Goal: Find specific page/section: Find specific page/section

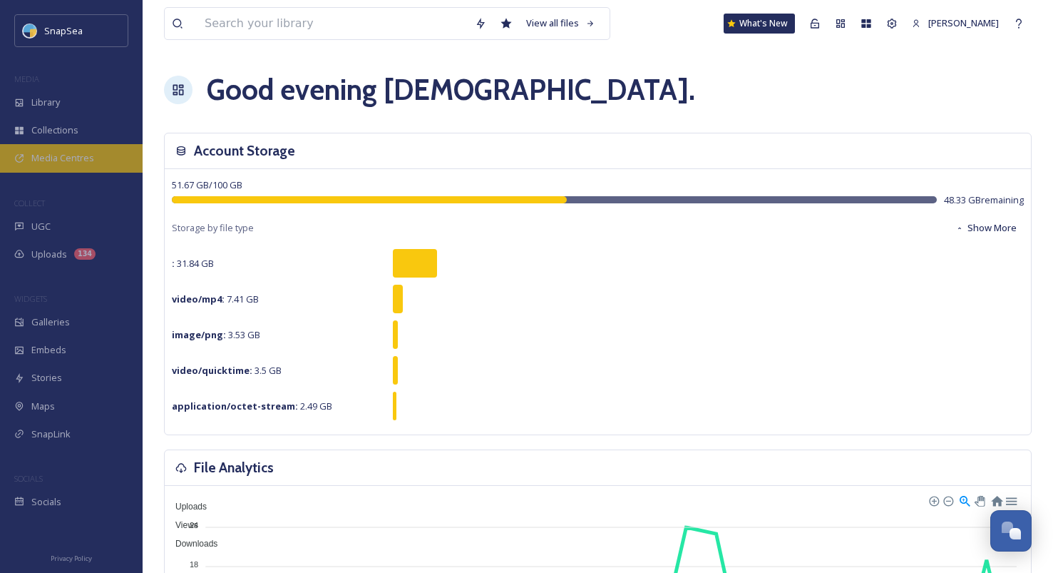
click at [111, 161] on div "Media Centres" at bounding box center [71, 158] width 143 height 28
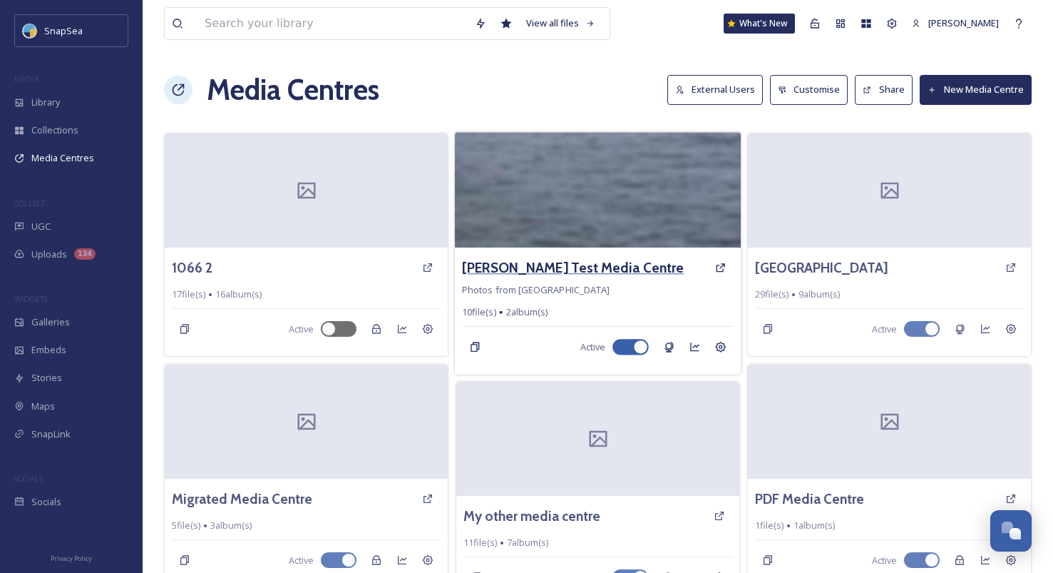
click at [539, 257] on h3 "[PERSON_NAME] Test Media Centre" at bounding box center [573, 267] width 222 height 21
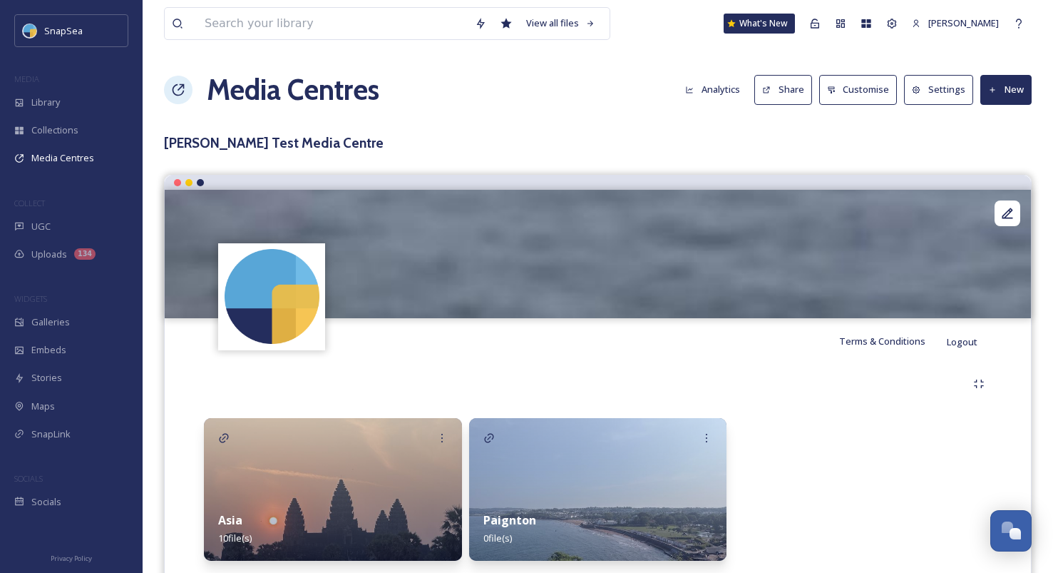
click at [772, 93] on icon at bounding box center [766, 90] width 9 height 9
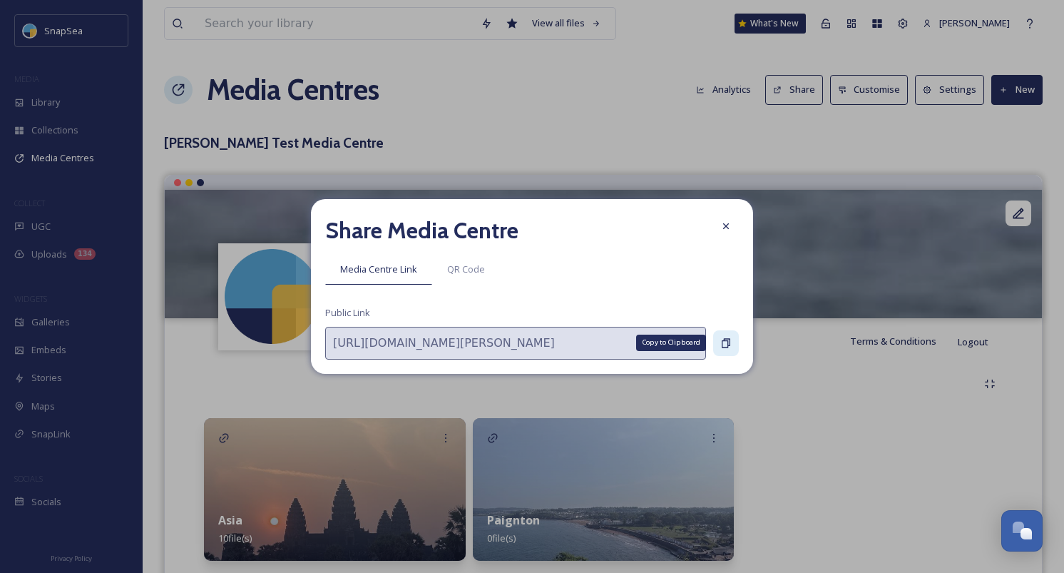
click at [726, 346] on icon at bounding box center [725, 342] width 11 height 11
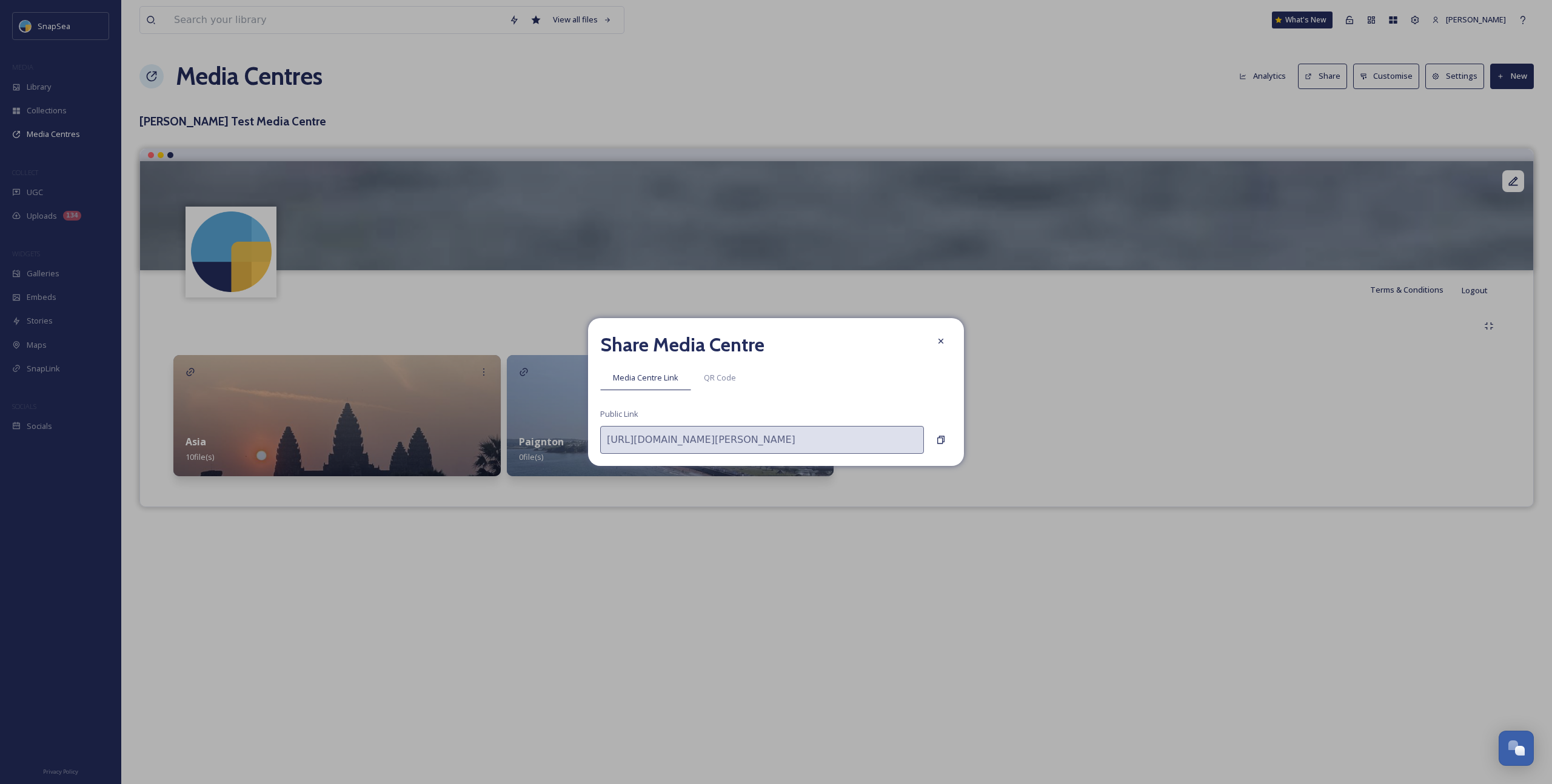
click at [903, 353] on div "Share Media Centre" at bounding box center [776, 345] width 352 height 29
click at [903, 346] on div at bounding box center [941, 341] width 22 height 22
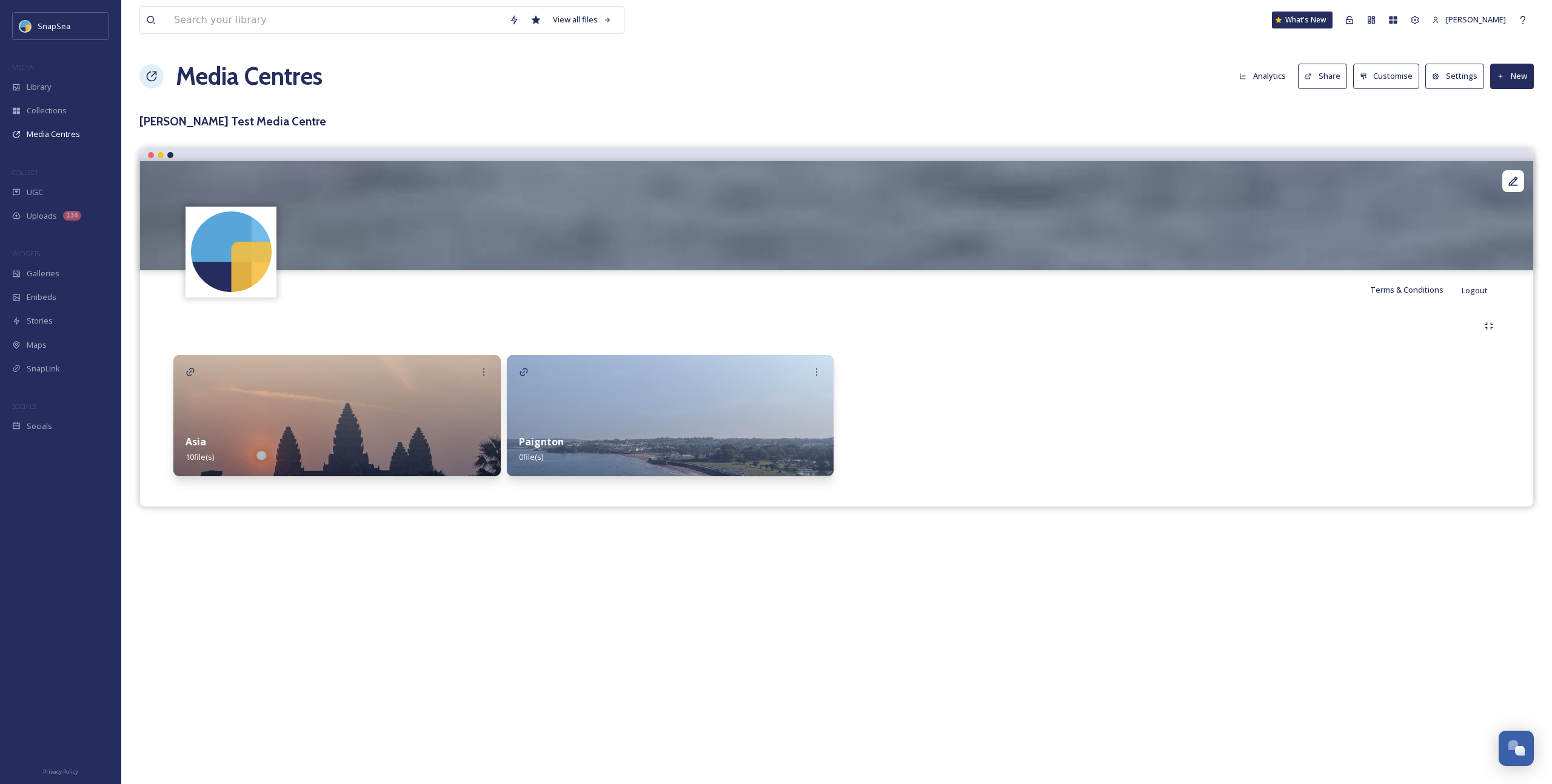
click at [903, 71] on button "Customise" at bounding box center [1386, 76] width 66 height 25
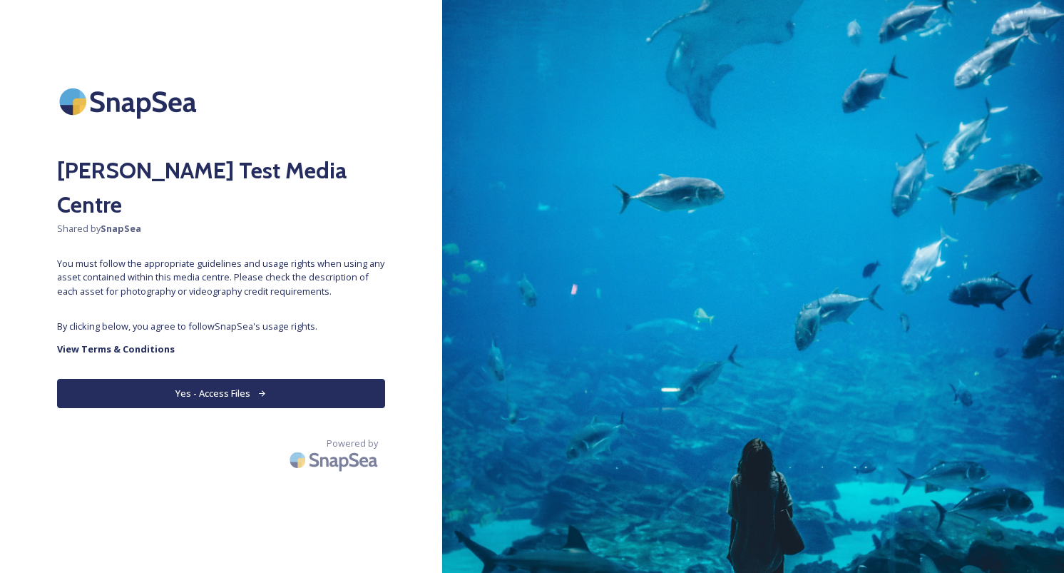
click at [342, 379] on button "Yes - Access Files" at bounding box center [221, 393] width 328 height 29
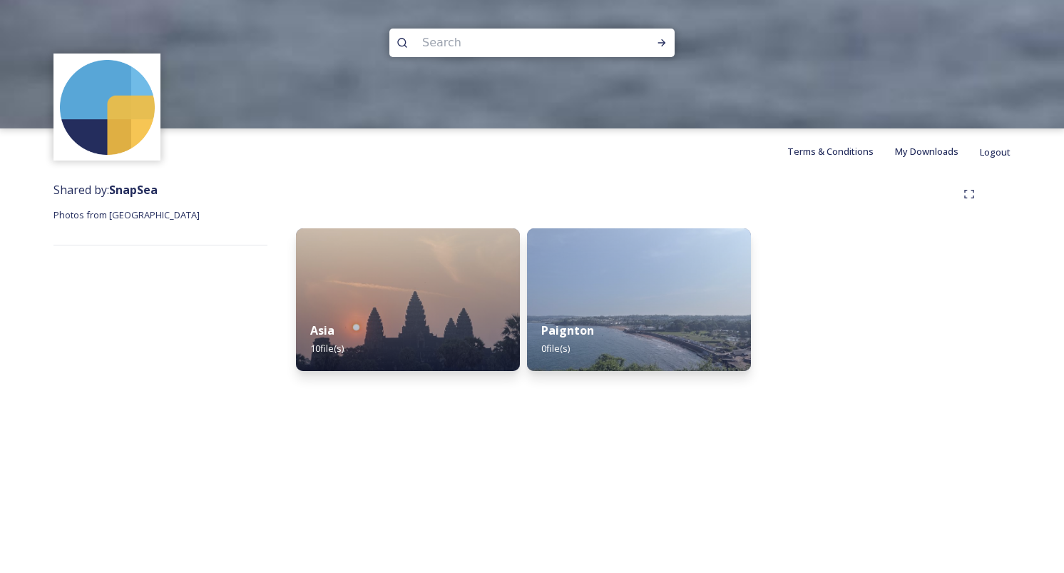
click at [531, 51] on input at bounding box center [512, 42] width 195 height 31
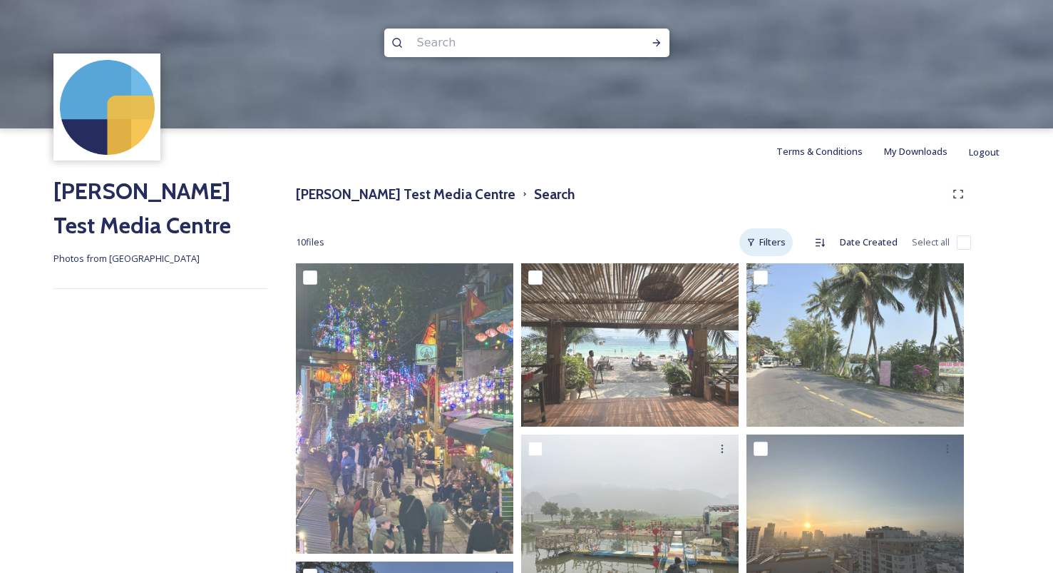
click at [777, 240] on div "Filters" at bounding box center [766, 242] width 53 height 28
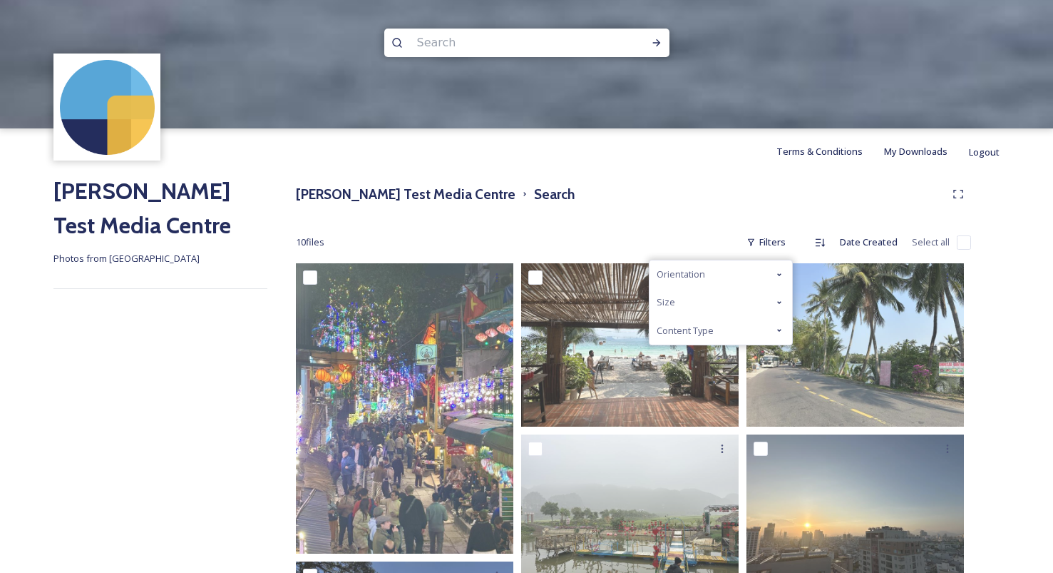
click at [757, 272] on div "Orientation" at bounding box center [721, 274] width 143 height 28
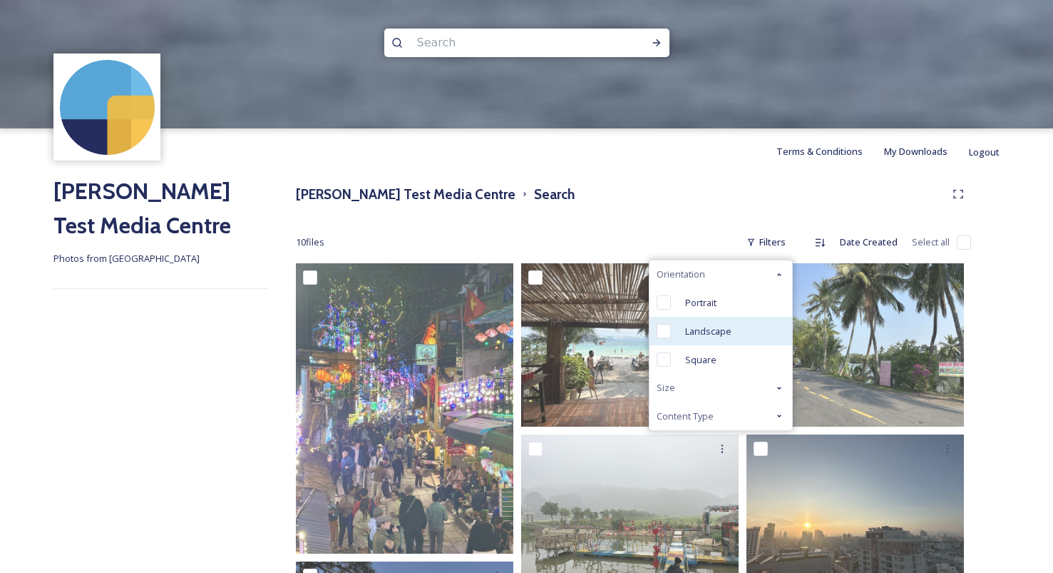
click at [727, 325] on span "Landscape" at bounding box center [708, 331] width 46 height 14
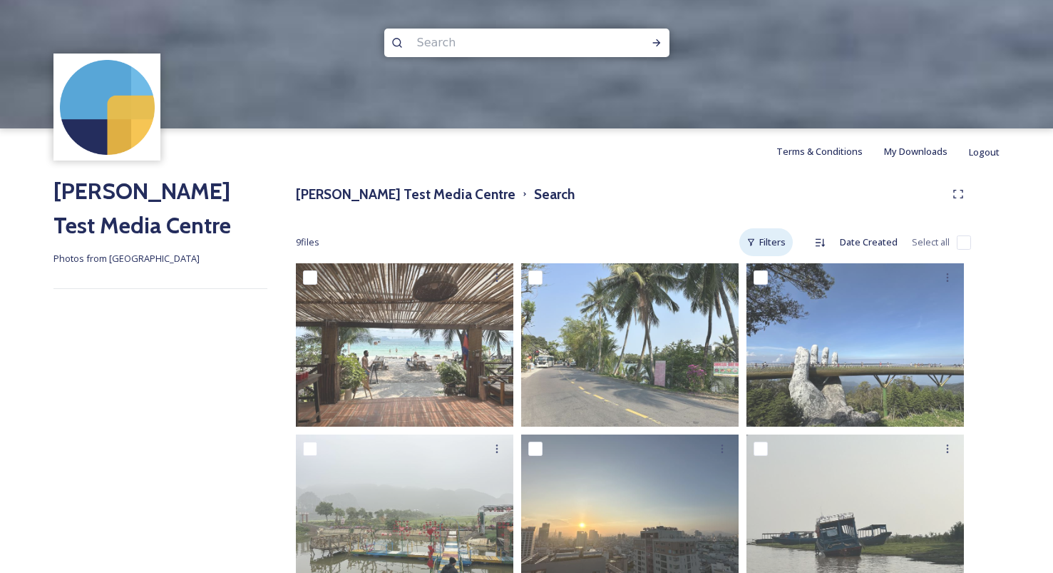
click at [777, 235] on div "Filters" at bounding box center [766, 242] width 53 height 28
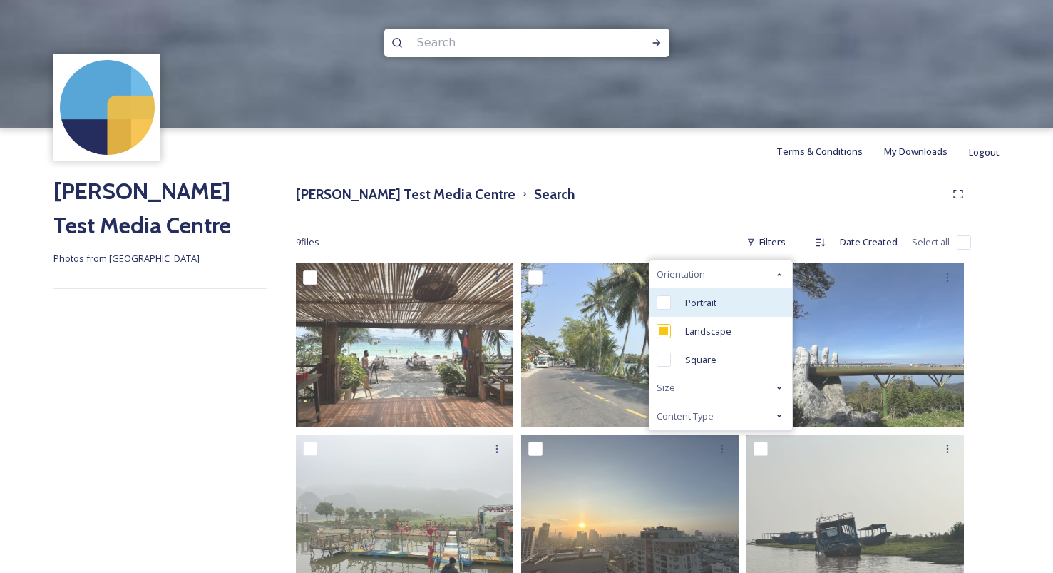
click at [735, 300] on div "Portrait" at bounding box center [721, 302] width 143 height 29
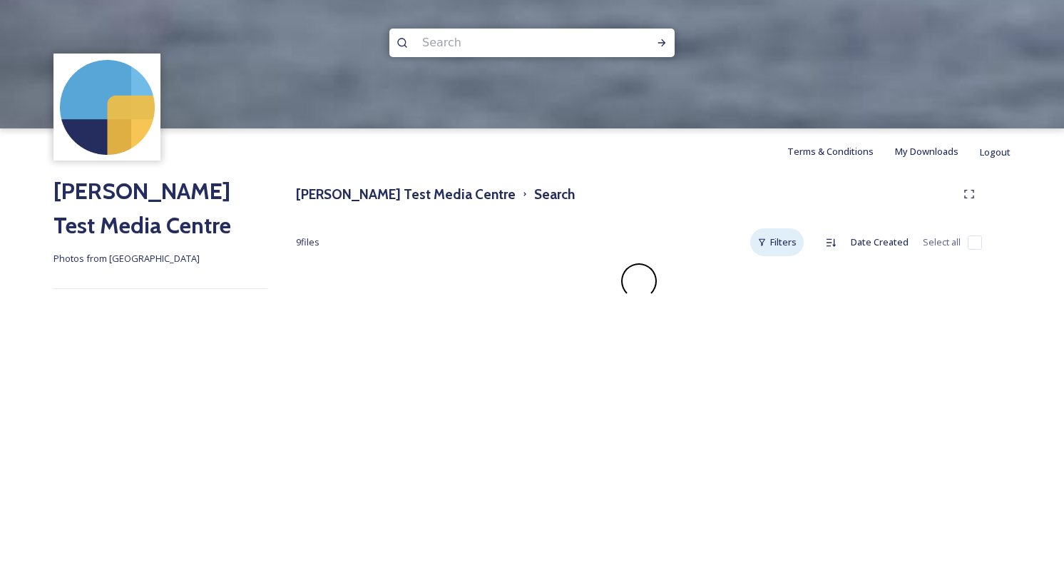
click at [763, 237] on icon at bounding box center [761, 241] width 9 height 9
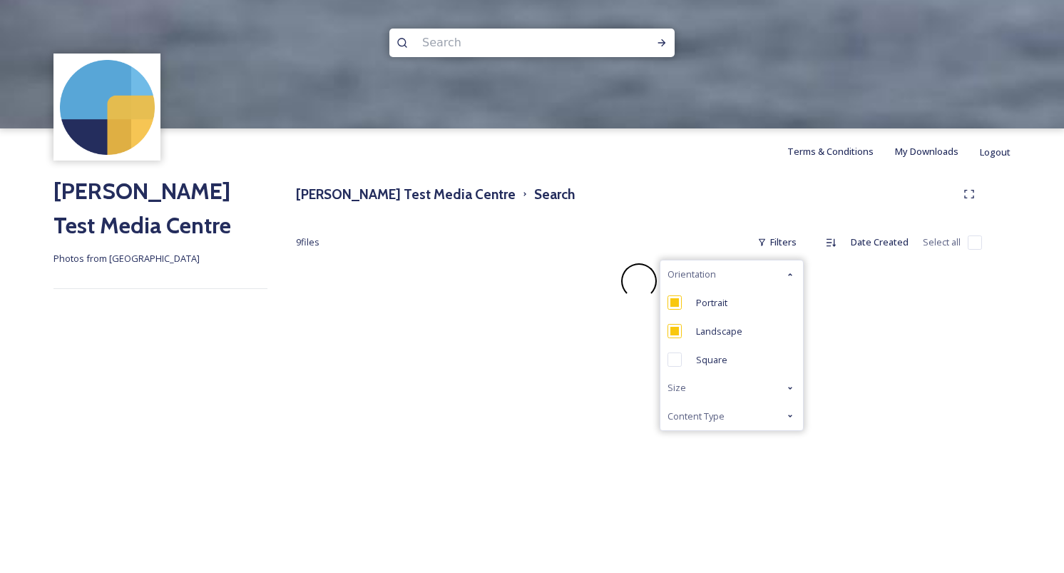
click at [660, 181] on div "Adam Test Media Centre Search" at bounding box center [639, 194] width 686 height 26
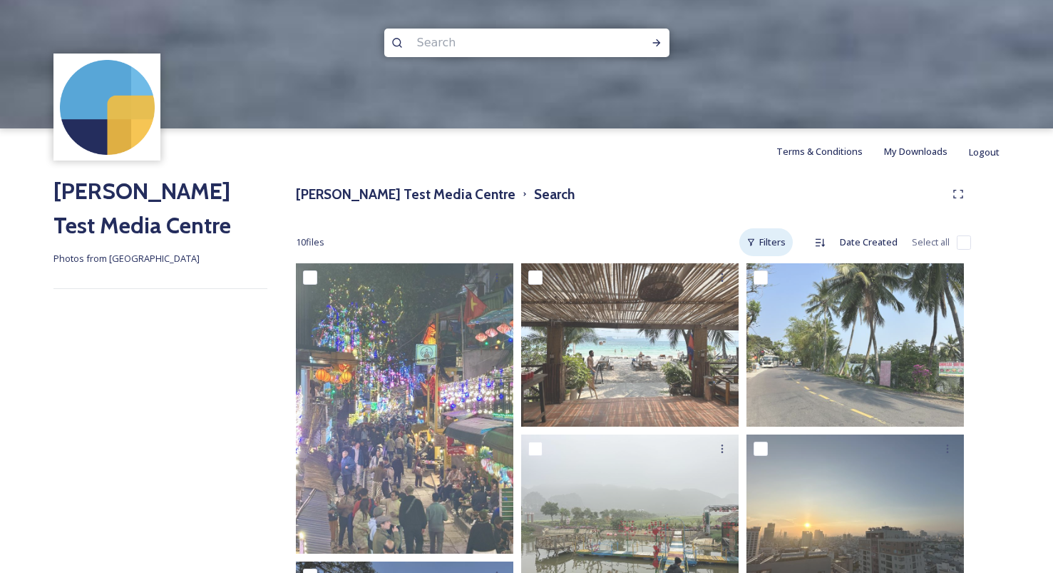
drag, startPoint x: 774, startPoint y: 228, endPoint x: 770, endPoint y: 242, distance: 14.0
click at [774, 228] on div "Filters" at bounding box center [766, 242] width 53 height 28
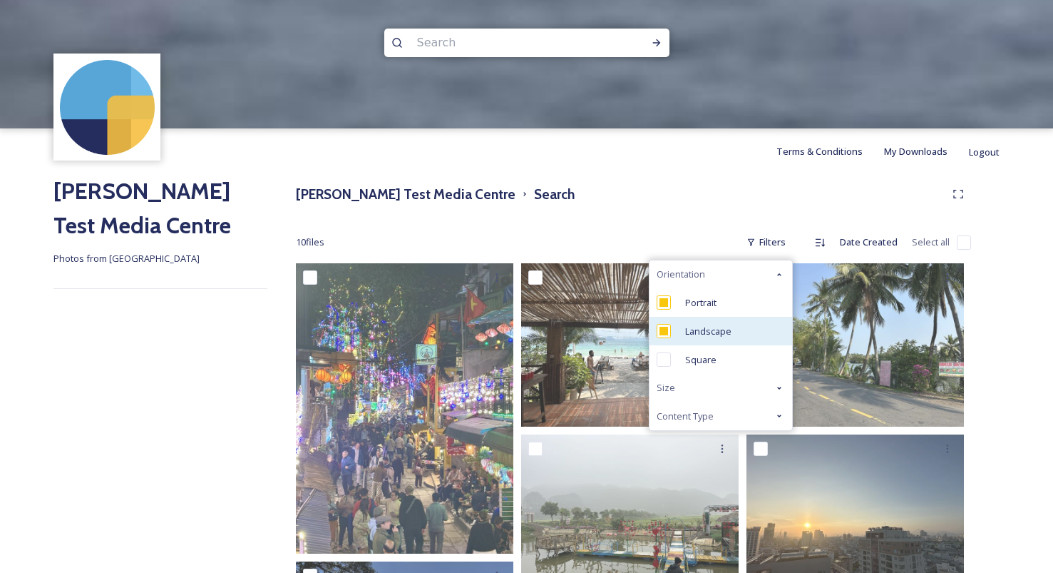
click at [707, 319] on div "Landscape" at bounding box center [721, 331] width 143 height 29
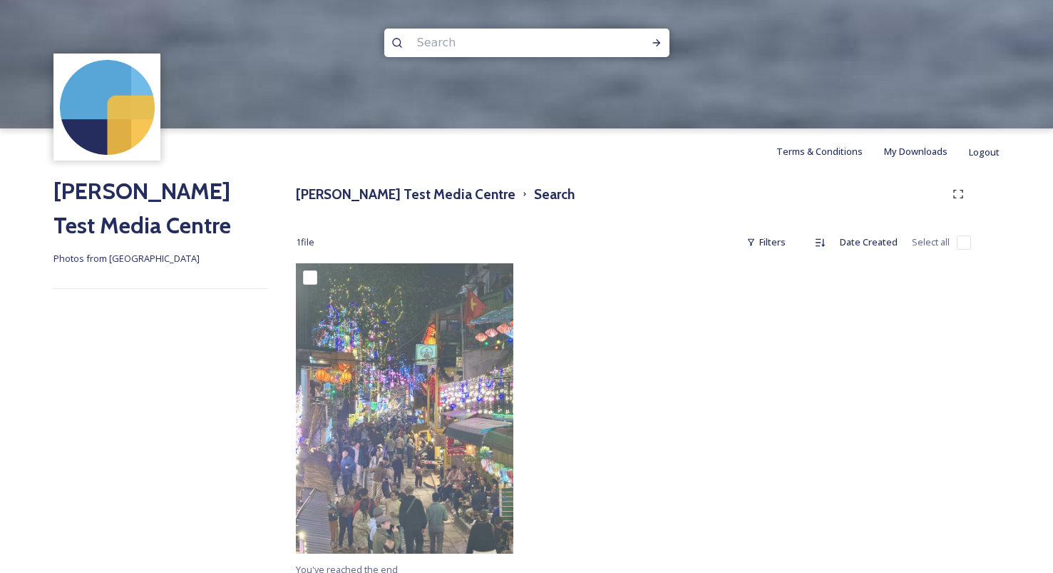
click at [676, 192] on div "Adam Test Media Centre Search" at bounding box center [633, 194] width 675 height 26
click at [767, 227] on div "Adam Test Media Centre Search 1 file Filters Date Created Select all You've rea…" at bounding box center [633, 379] width 732 height 411
click at [767, 235] on div "Filters" at bounding box center [766, 242] width 53 height 28
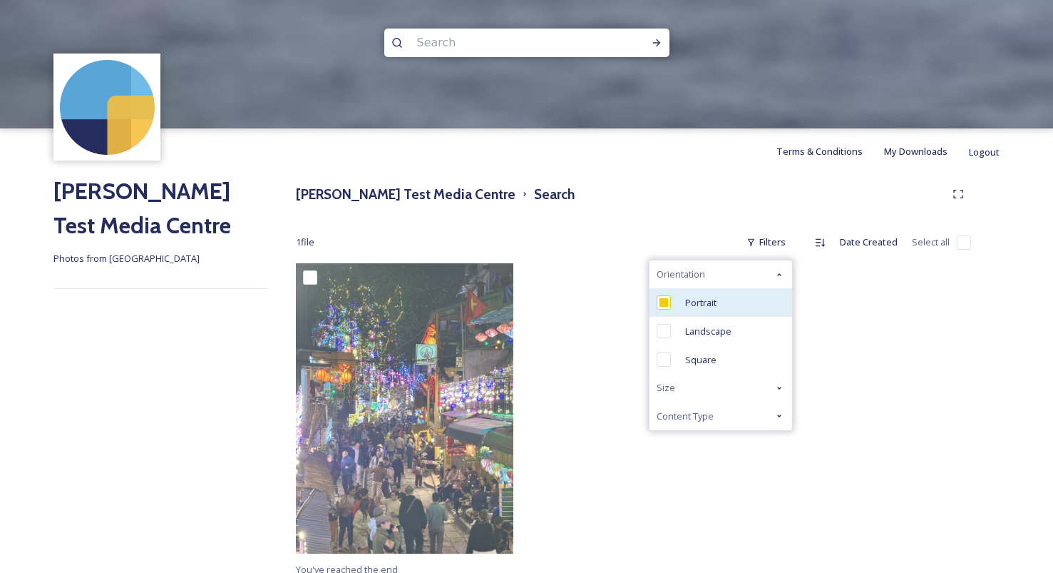
click at [715, 310] on div "Portrait" at bounding box center [721, 302] width 143 height 29
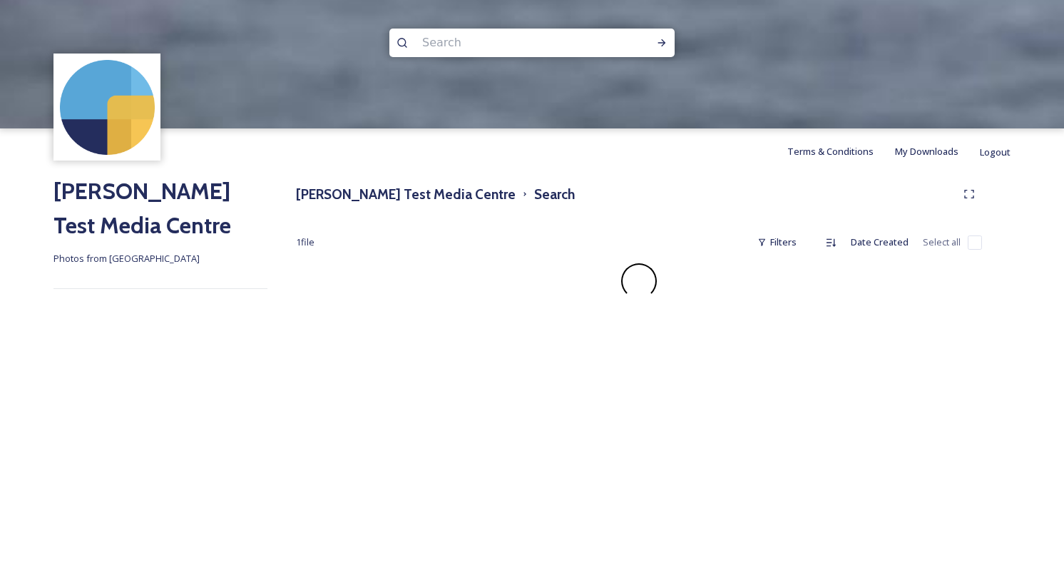
click at [677, 172] on div "Terms & Conditions My Downloads Logout" at bounding box center [532, 151] width 1064 height 46
